Goal: Information Seeking & Learning: Check status

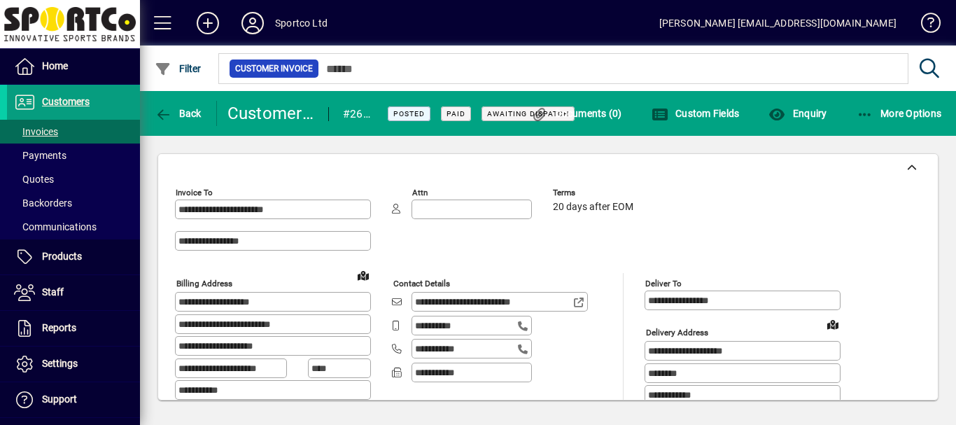
click at [56, 101] on span "Customers" at bounding box center [66, 101] width 48 height 11
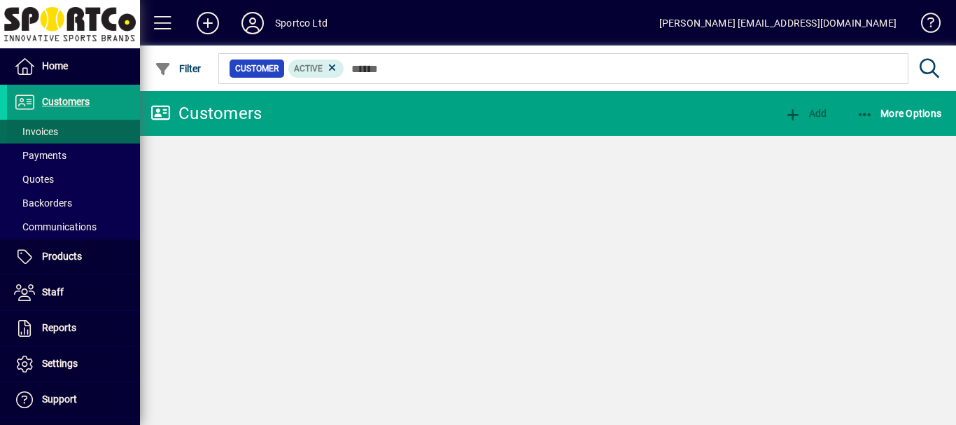
click at [42, 132] on span "Invoices" at bounding box center [36, 131] width 44 height 11
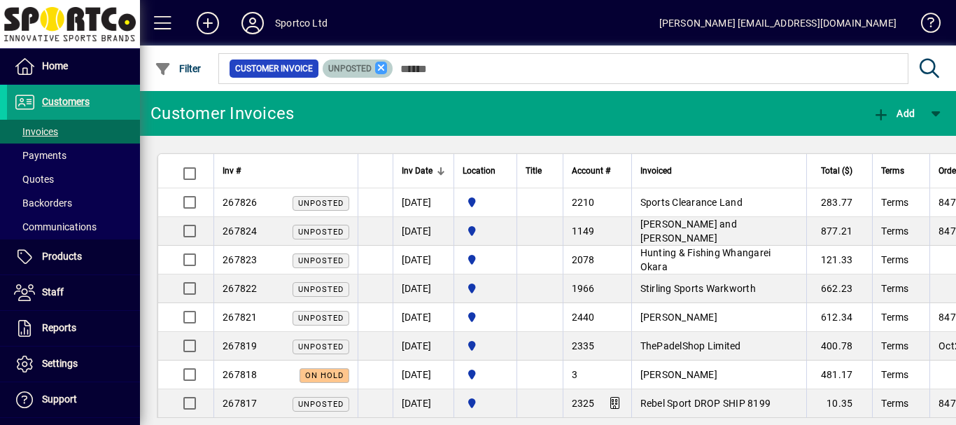
click at [382, 66] on icon at bounding box center [381, 68] width 13 height 13
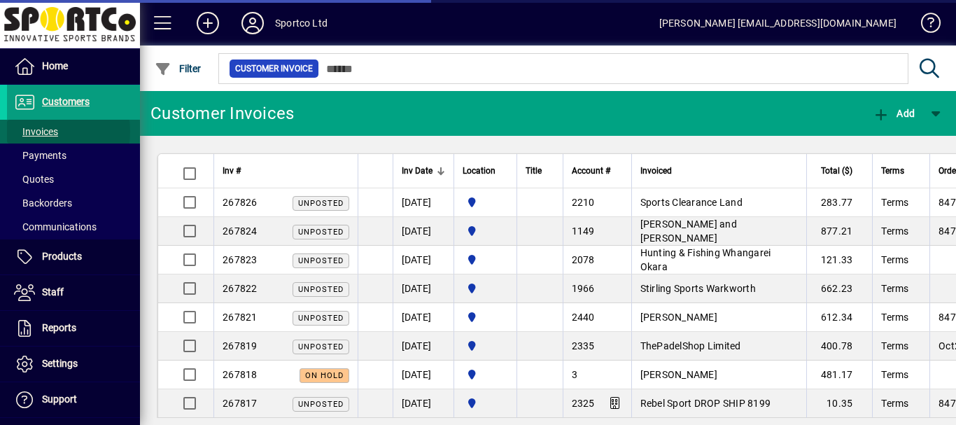
click at [36, 132] on span "Invoices" at bounding box center [36, 131] width 44 height 11
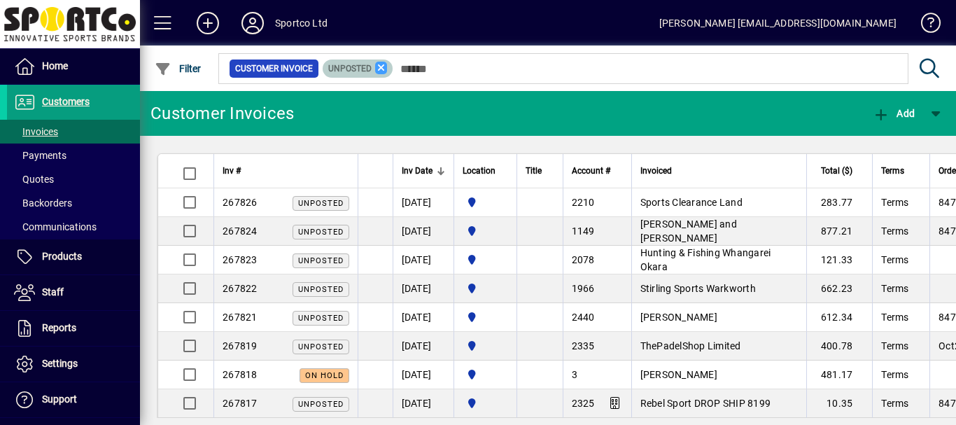
click at [378, 66] on icon at bounding box center [381, 68] width 13 height 13
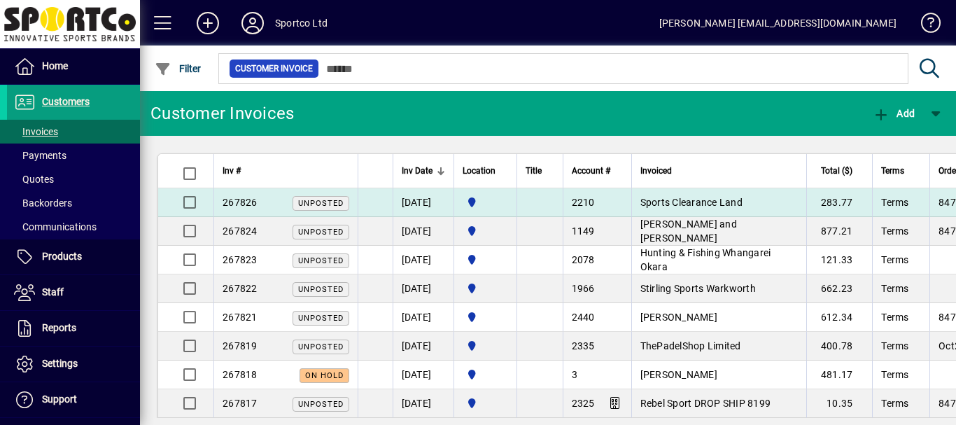
click at [680, 199] on span "Sports Clearance Land" at bounding box center [691, 202] width 102 height 11
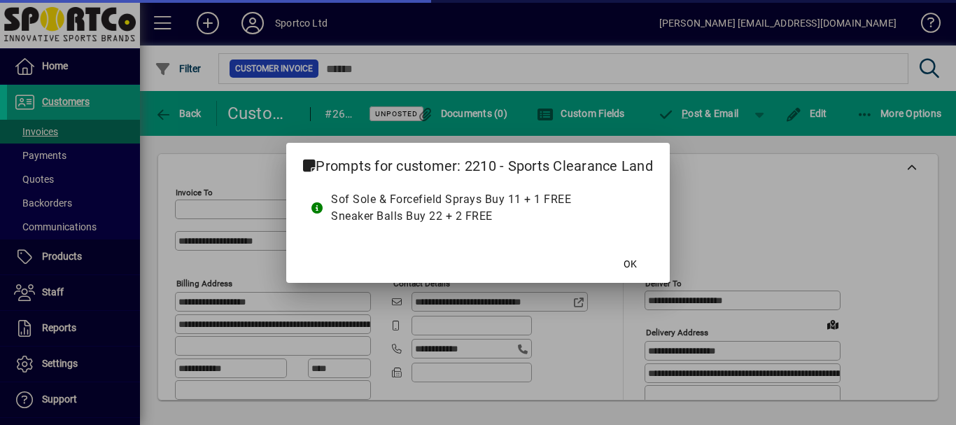
type input "**********"
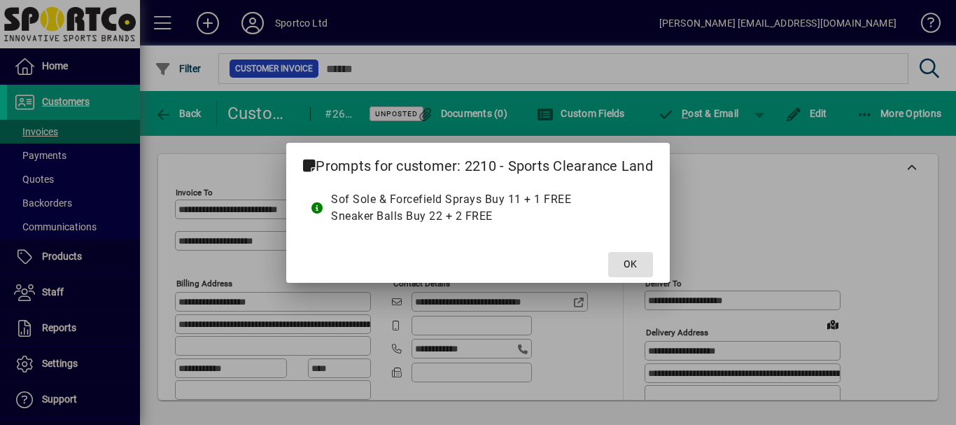
click at [629, 265] on span "OK" at bounding box center [629, 264] width 13 height 15
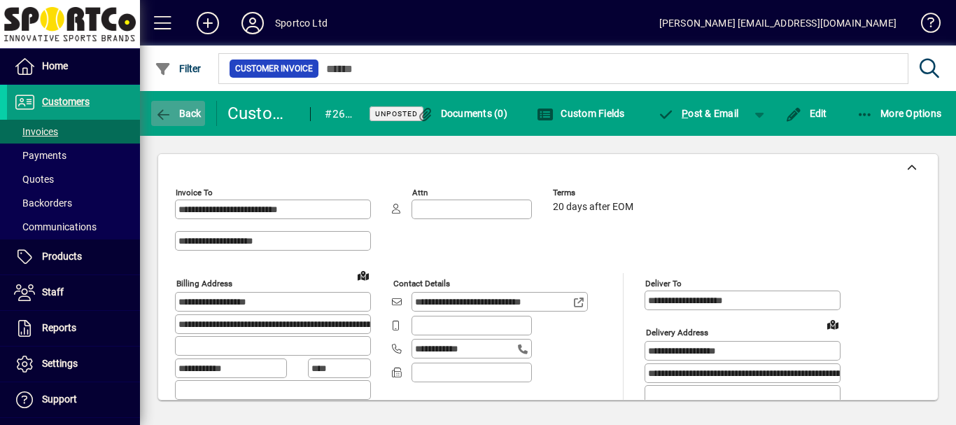
click at [183, 112] on span "Back" at bounding box center [178, 113] width 47 height 11
